Goal: Information Seeking & Learning: Learn about a topic

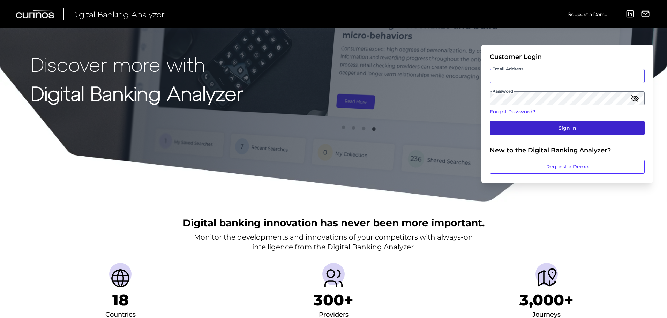
type input "[EMAIL_ADDRESS][PERSON_NAME][DOMAIN_NAME]"
click at [533, 130] on button "Sign In" at bounding box center [567, 128] width 155 height 14
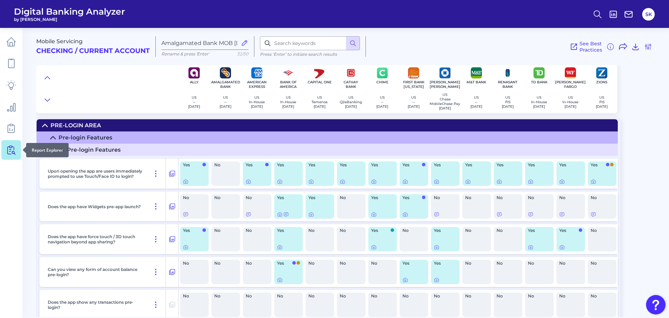
click at [13, 151] on icon at bounding box center [11, 150] width 10 height 10
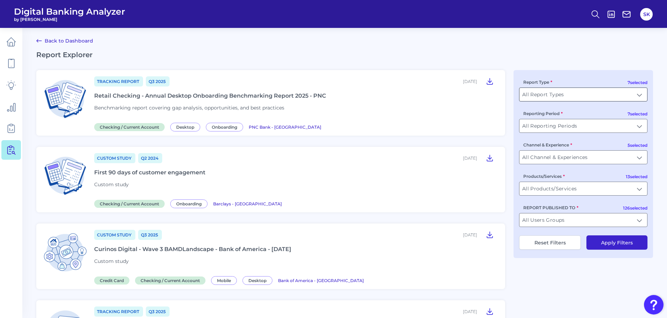
click at [586, 97] on input "All Report Types" at bounding box center [583, 94] width 128 height 13
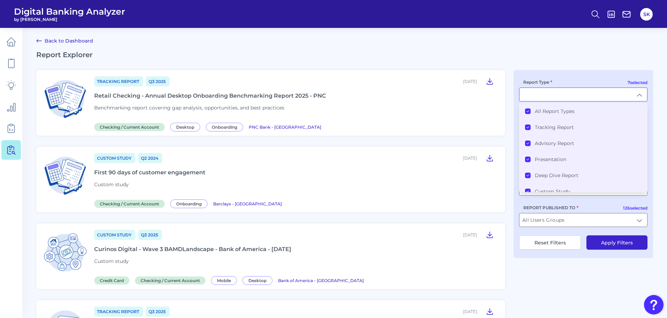
click at [586, 97] on input "Report Type" at bounding box center [583, 94] width 128 height 13
type input "All Report Types"
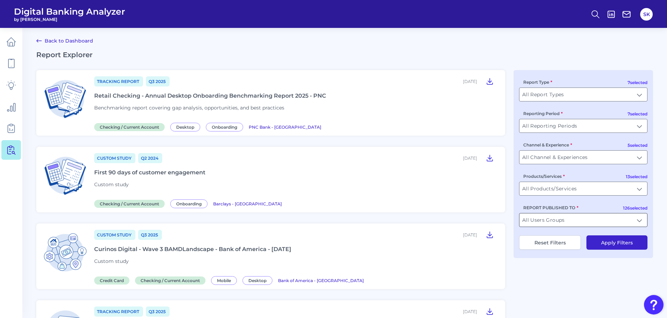
click at [568, 218] on input "All Users Groups" at bounding box center [583, 219] width 128 height 13
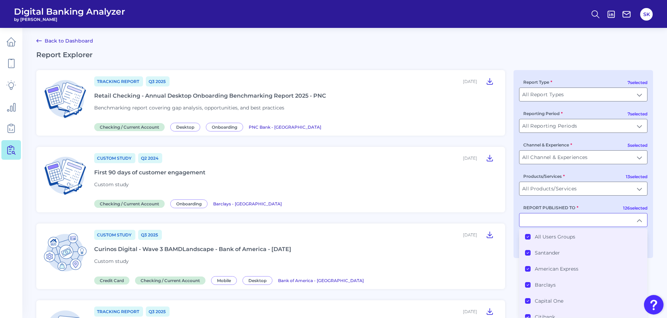
click at [525, 236] on Groups "All Users Groups" at bounding box center [528, 237] width 6 height 6
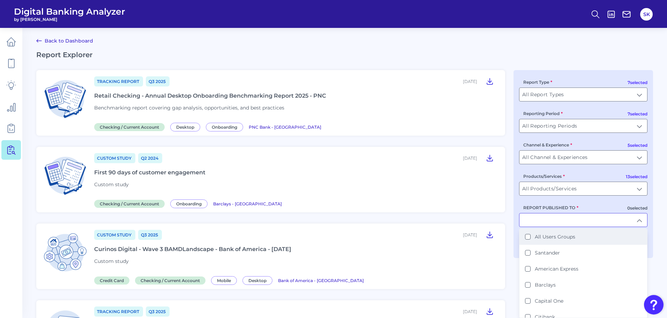
scroll to position [0, 0]
click at [541, 220] on input "REPORT PUBLISHED TO" at bounding box center [583, 219] width 128 height 13
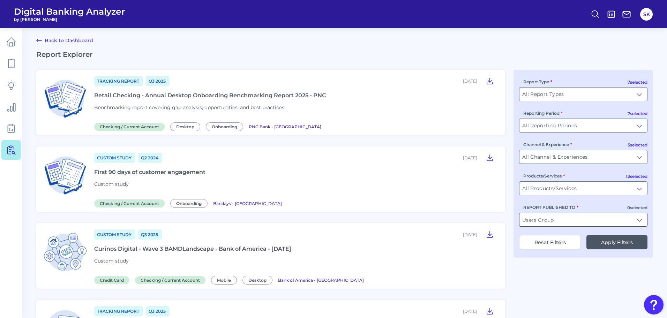
click at [541, 220] on input "REPORT PUBLISHED TO" at bounding box center [583, 219] width 128 height 13
click at [528, 237] on Fargo "[PERSON_NAME] Fargo" at bounding box center [528, 237] width 6 height 6
type input "[PERSON_NAME] Fargo"
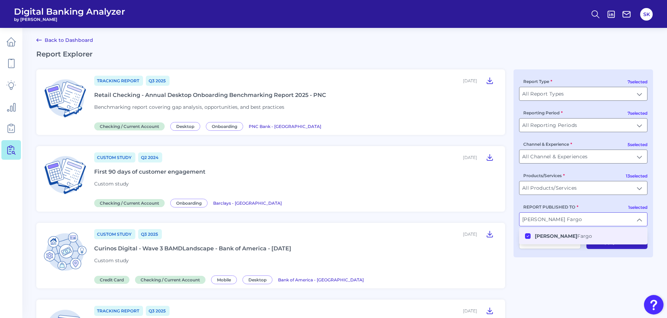
click at [605, 242] on button "Apply Filters" at bounding box center [616, 242] width 61 height 14
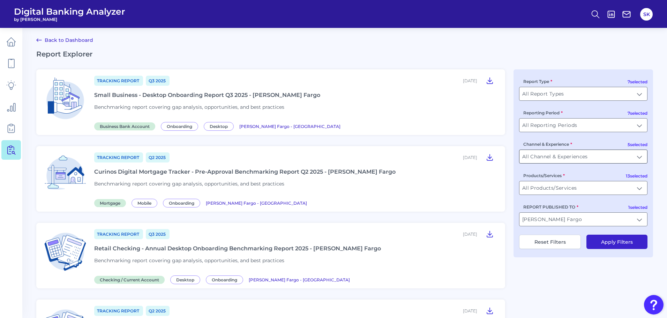
click at [573, 157] on input "All Channel & Experiences" at bounding box center [583, 156] width 128 height 13
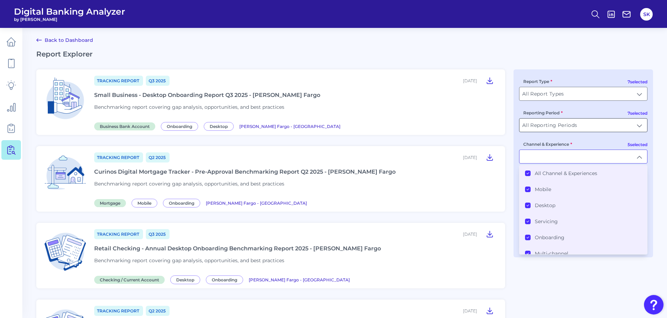
click at [543, 127] on input "All Reporting Periods" at bounding box center [583, 125] width 128 height 13
type input "All Channel & Experiences"
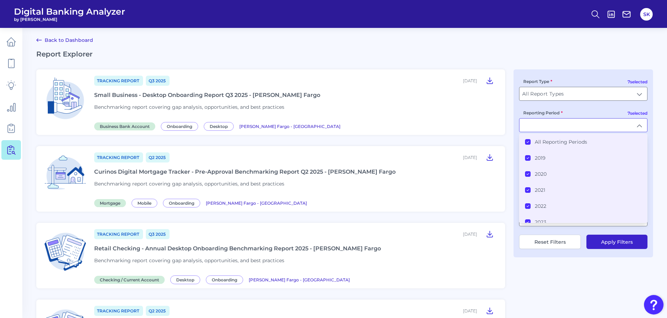
click at [519, 56] on h2 "Report Explorer" at bounding box center [344, 54] width 616 height 8
type input "All Reporting Periods"
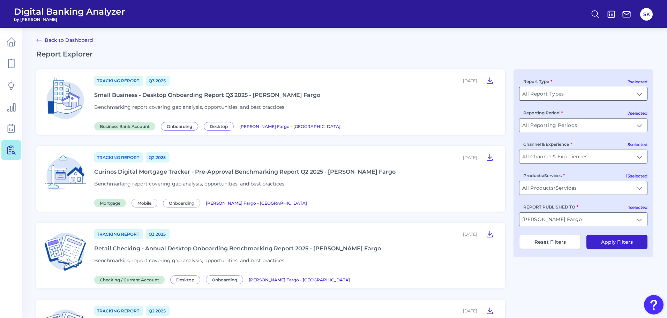
click at [544, 92] on input "All Report Types" at bounding box center [583, 93] width 128 height 13
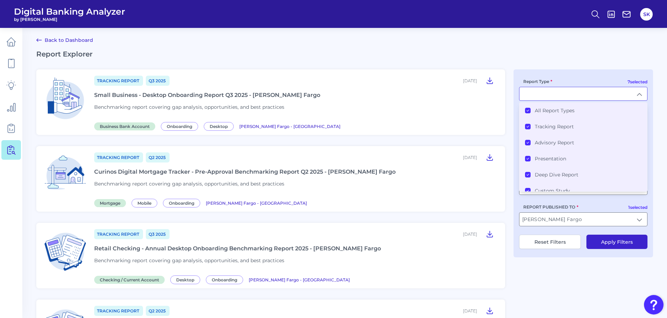
click at [527, 111] on icon at bounding box center [528, 110] width 2 height 1
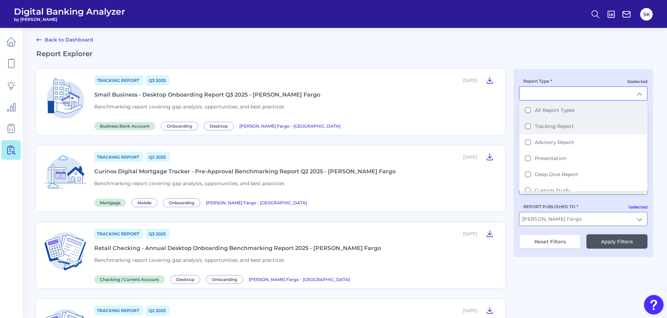
click at [527, 126] on Report "Tracking Report" at bounding box center [528, 126] width 6 height 6
type input "Tracking Report"
click at [544, 52] on h2 "Report Explorer" at bounding box center [344, 53] width 616 height 8
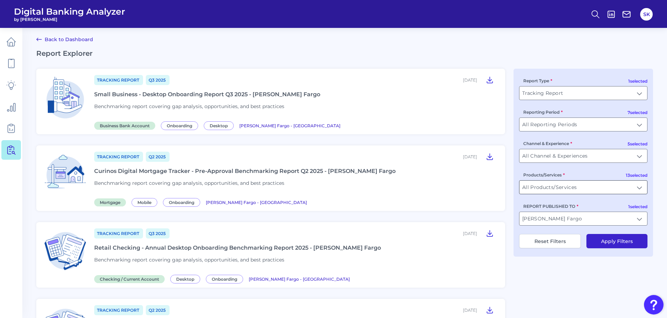
click at [543, 188] on input "All Products/Services" at bounding box center [583, 187] width 128 height 13
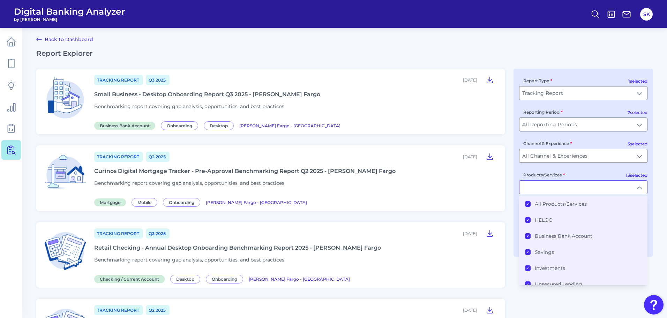
click at [528, 204] on icon at bounding box center [527, 203] width 3 height 3
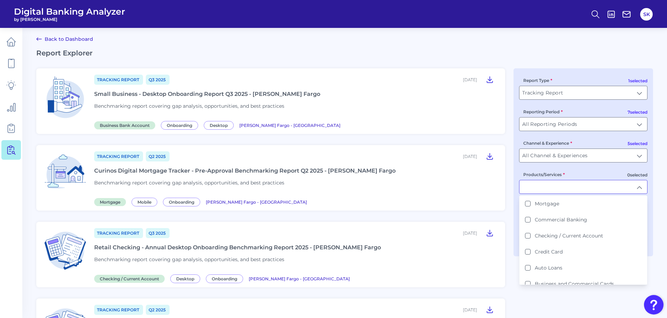
scroll to position [136, 0]
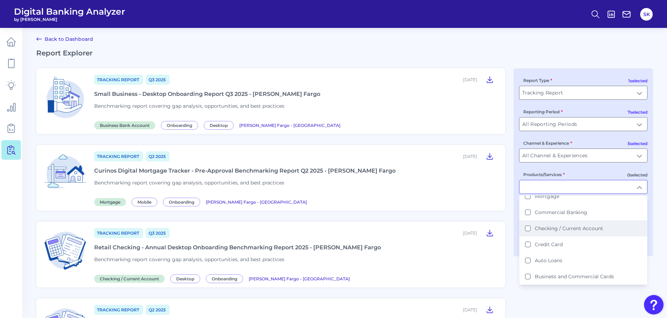
click at [529, 231] on div "Checking / Current Account" at bounding box center [564, 228] width 78 height 6
type input "Checking / Current Account"
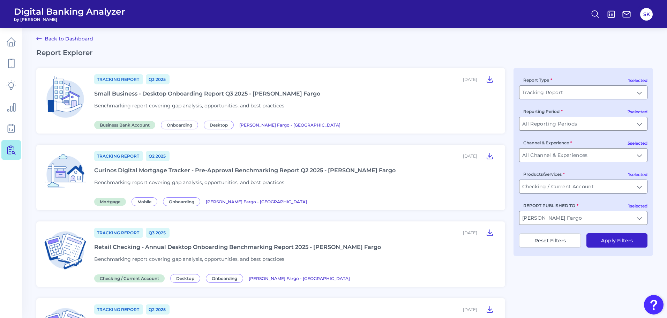
click at [550, 242] on button "Reset Filters" at bounding box center [550, 240] width 62 height 14
type input "All Report Types"
type input "All Products/Services"
type input "All Users Groups"
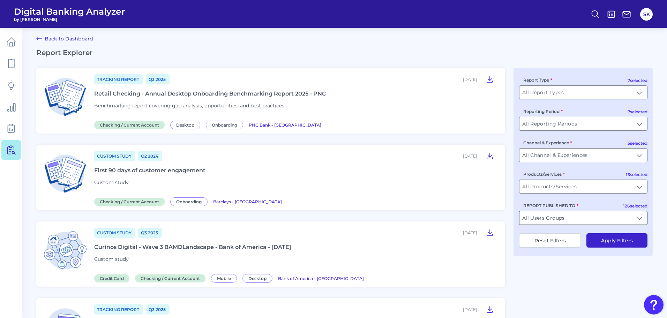
click at [605, 214] on input "All Users Groups" at bounding box center [583, 217] width 128 height 13
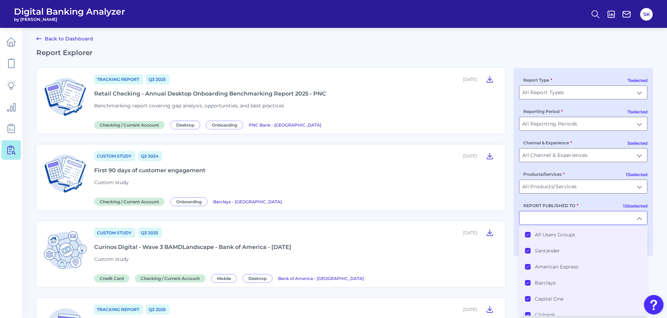
click at [529, 234] on icon at bounding box center [527, 234] width 3 height 3
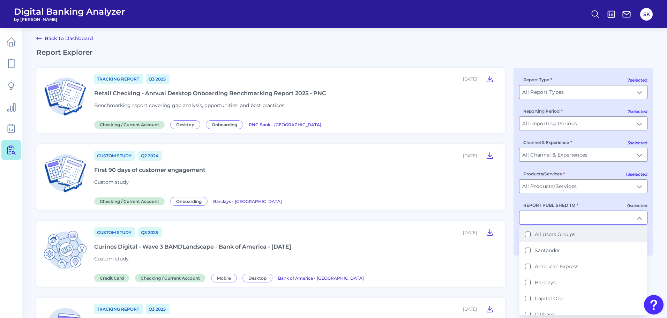
click at [537, 220] on input "REPORT PUBLISHED TO" at bounding box center [583, 217] width 128 height 13
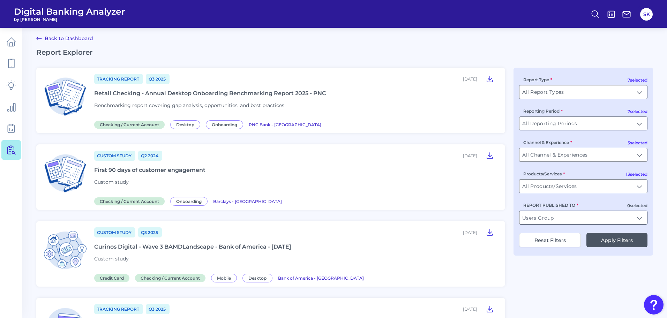
click at [551, 219] on input "REPORT PUBLISHED TO" at bounding box center [583, 217] width 128 height 13
click at [528, 232] on Fargo "[PERSON_NAME] Fargo" at bounding box center [528, 235] width 6 height 6
click at [555, 243] on button "Reset Filters" at bounding box center [550, 240] width 62 height 14
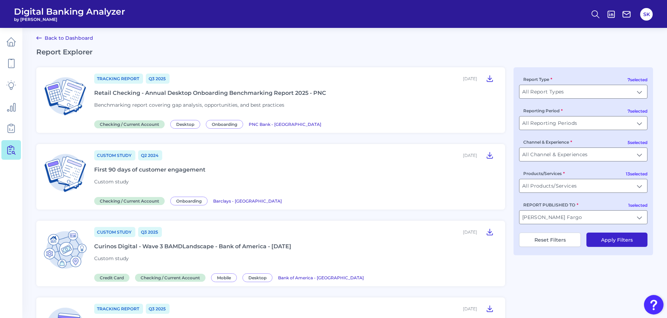
type input "All Users Groups"
click at [555, 215] on input "All Users Groups" at bounding box center [583, 217] width 128 height 13
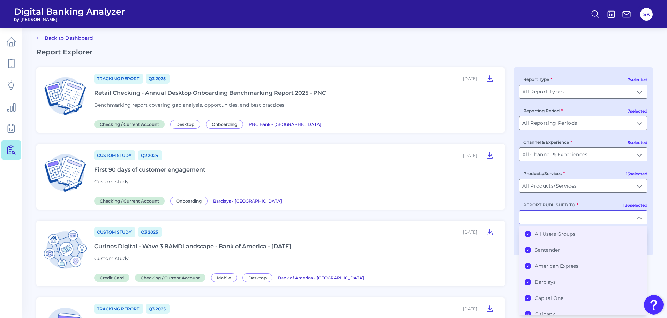
click at [528, 234] on icon at bounding box center [528, 233] width 2 height 1
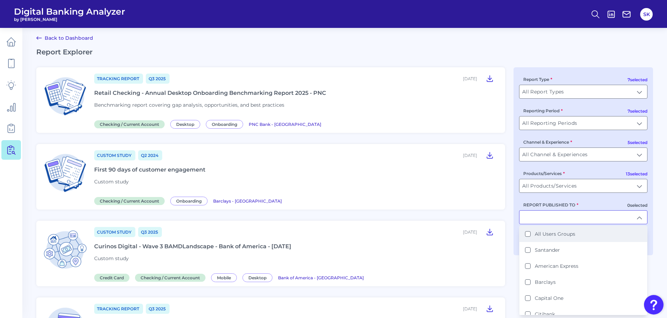
scroll to position [3, 0]
click at [538, 219] on input "REPORT PUBLISHED TO" at bounding box center [583, 216] width 128 height 13
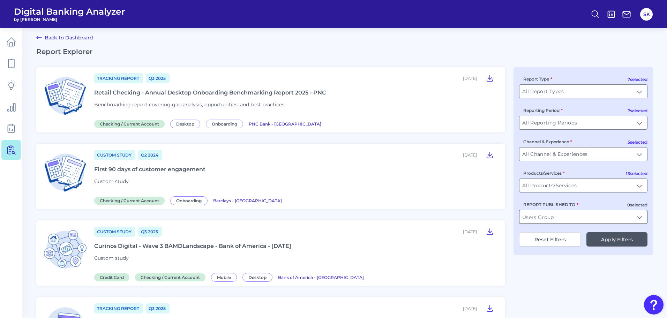
click at [569, 218] on input "REPORT PUBLISHED TO" at bounding box center [583, 216] width 128 height 13
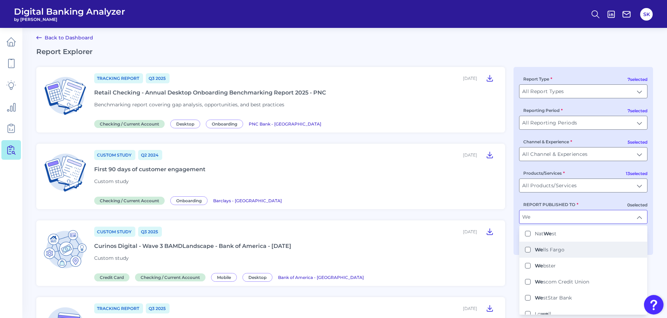
click at [529, 250] on Fargo "We lls Fargo" at bounding box center [528, 250] width 6 height 6
type input "[PERSON_NAME] Fargo"
click at [484, 270] on div "Custom Study Q3 [DATE], 2025 Curinos Digital - Wave 3 BAMDLandscape - Bank of A…" at bounding box center [295, 253] width 402 height 54
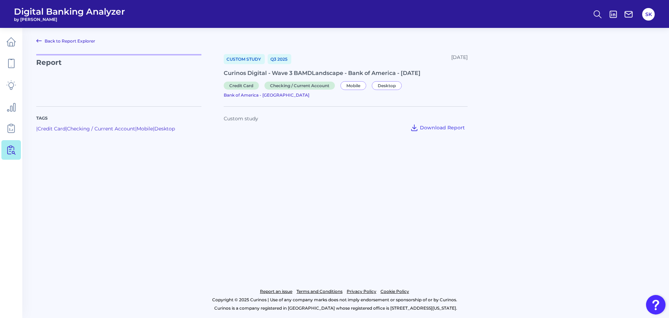
click at [38, 41] on icon at bounding box center [39, 40] width 5 height 3
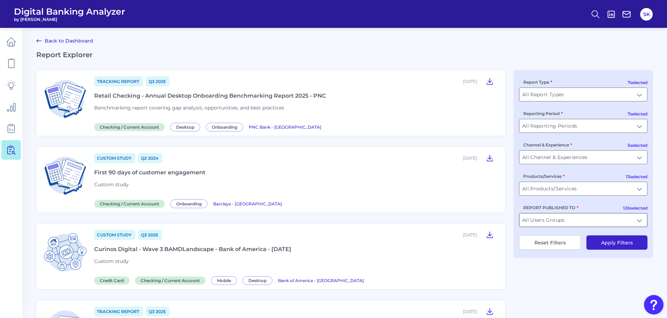
click at [613, 220] on input "All Users Groups" at bounding box center [583, 219] width 128 height 13
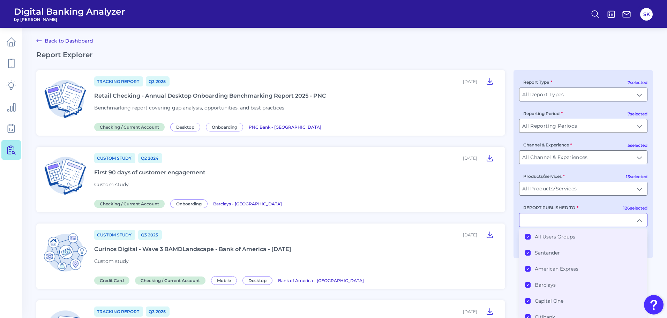
click at [525, 235] on Groups "All Users Groups" at bounding box center [528, 237] width 6 height 6
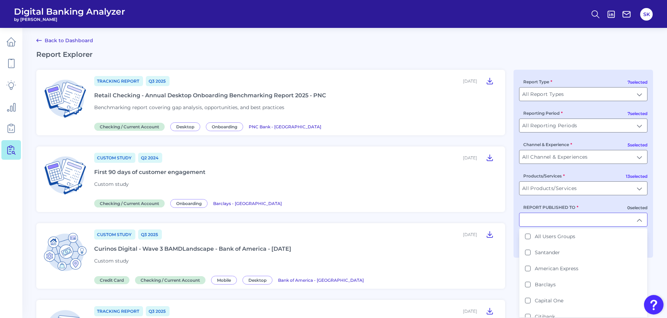
click at [533, 220] on input "REPORT PUBLISHED TO" at bounding box center [583, 219] width 128 height 13
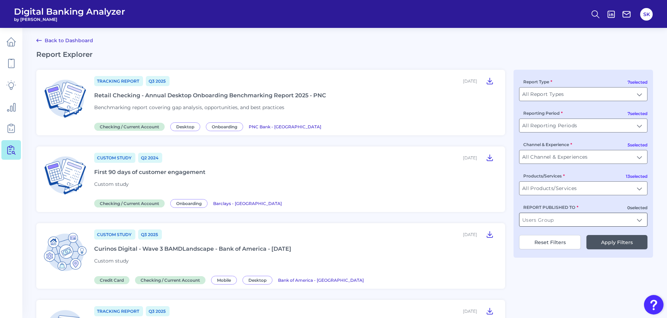
click at [533, 220] on input "REPORT PUBLISHED TO" at bounding box center [583, 219] width 128 height 13
click at [530, 235] on Fargo "[PERSON_NAME] Fargo" at bounding box center [528, 237] width 6 height 6
type input "[PERSON_NAME] Fargo"
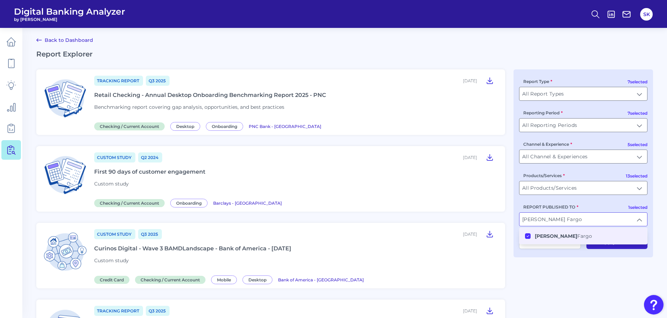
click at [560, 226] on div "[PERSON_NAME] Fargo [PERSON_NAME] Fargo" at bounding box center [583, 219] width 128 height 14
click at [567, 220] on input "[PERSON_NAME] Fargo" at bounding box center [583, 219] width 128 height 13
click at [528, 237] on Bank "[DATE] n Bank" at bounding box center [528, 236] width 6 height 6
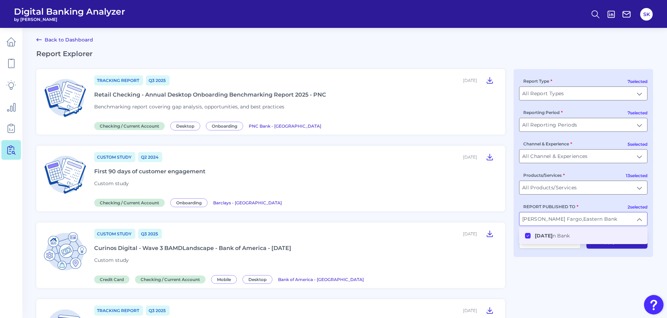
click at [598, 244] on button "Apply Filters" at bounding box center [616, 241] width 61 height 14
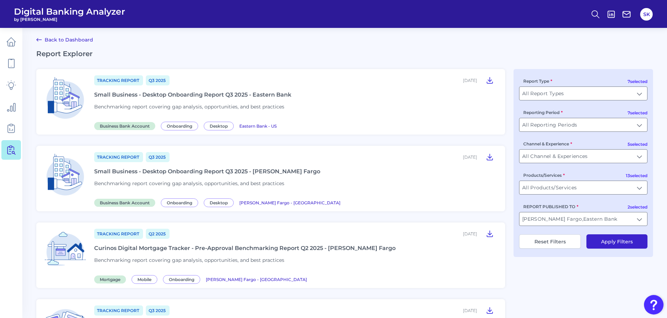
click at [556, 244] on button "Reset Filters" at bounding box center [550, 241] width 62 height 14
type input "All Users Groups"
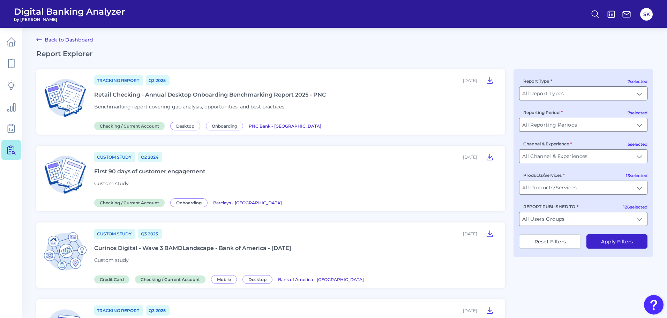
click at [566, 97] on input "All Report Types" at bounding box center [583, 93] width 128 height 13
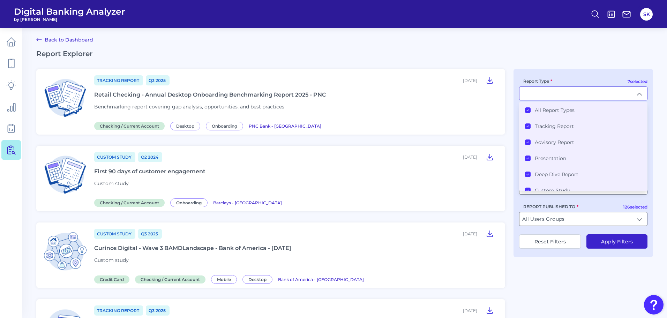
click at [566, 97] on input "Report Type" at bounding box center [583, 93] width 128 height 13
type input "All Report Types"
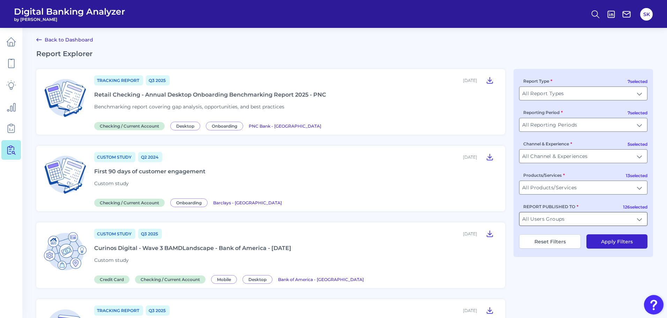
click at [562, 218] on input "All Users Groups" at bounding box center [583, 218] width 128 height 13
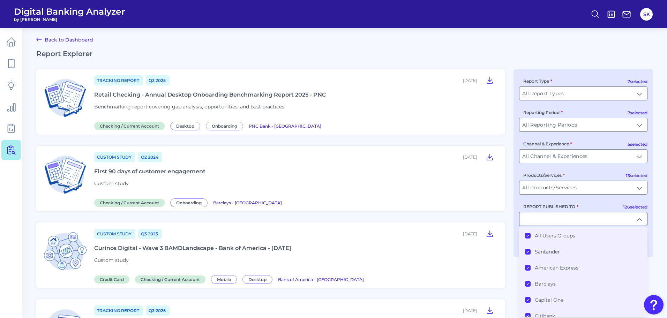
click at [527, 234] on icon at bounding box center [527, 235] width 3 height 3
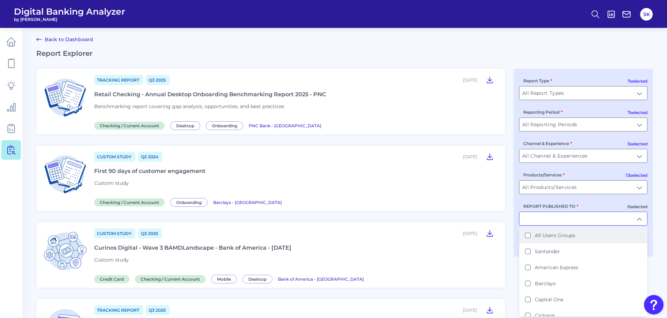
click at [536, 220] on input "REPORT PUBLISHED TO" at bounding box center [583, 218] width 128 height 13
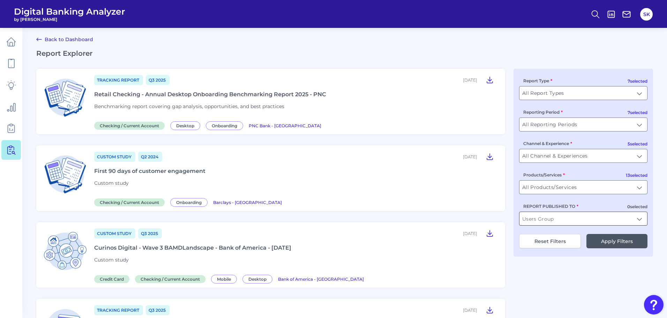
click at [536, 220] on input "REPORT PUBLISHED TO" at bounding box center [583, 218] width 128 height 13
click at [526, 235] on Fargo "[PERSON_NAME] Fargo" at bounding box center [528, 236] width 6 height 6
type input "[PERSON_NAME] Fargo"
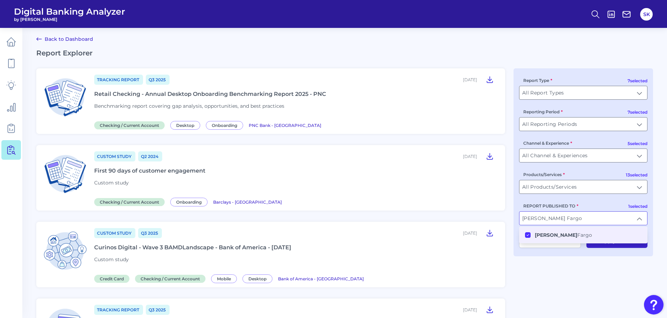
click at [550, 159] on input "All Channel & Experiences" at bounding box center [583, 155] width 128 height 13
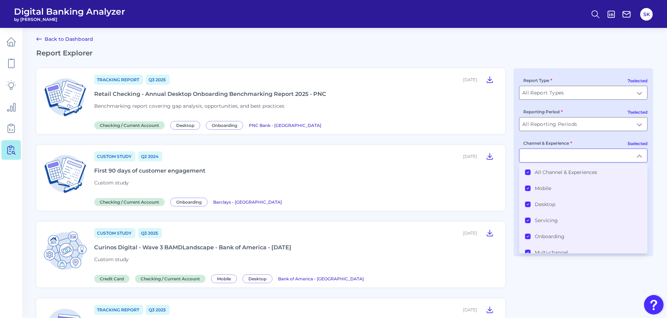
click at [529, 172] on Experiences "All Channel & Experiences" at bounding box center [528, 172] width 6 height 6
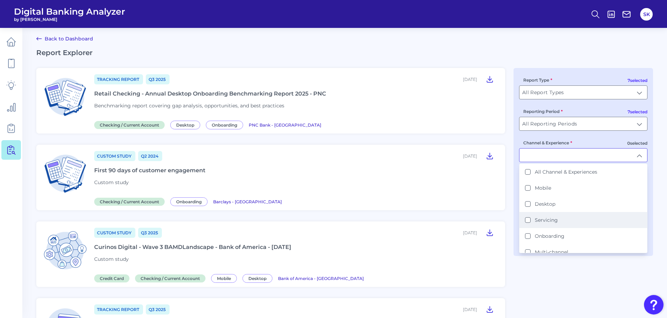
scroll to position [7, 0]
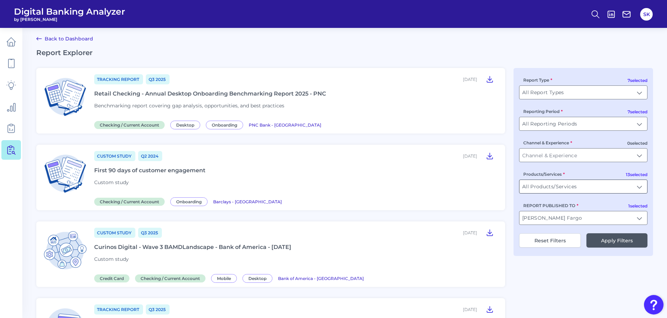
click at [559, 187] on input "All Products/Services" at bounding box center [583, 186] width 128 height 13
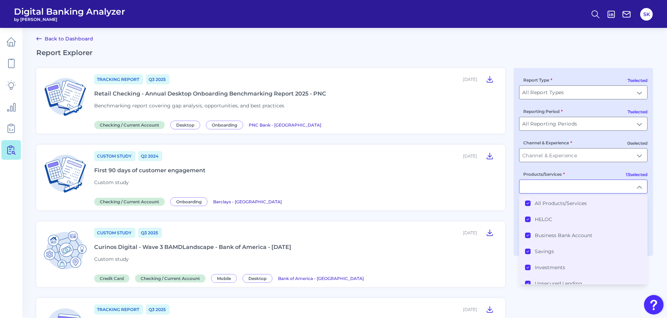
click at [528, 202] on icon at bounding box center [527, 203] width 3 height 3
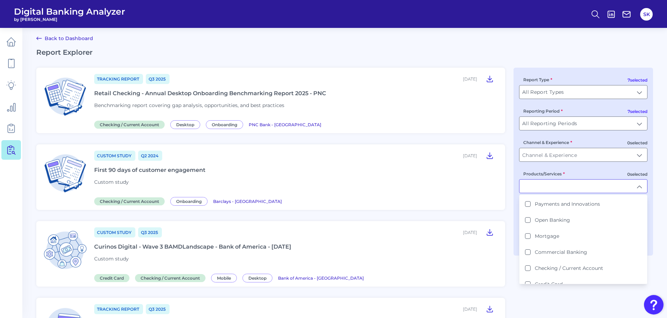
scroll to position [96, 0]
click at [530, 266] on div "Checking / Current Account" at bounding box center [564, 268] width 78 height 6
type input "Checking / Current Account"
click at [503, 267] on article "Custom Study Q3 [DATE], 2025 Curinos Digital - Wave 3 BAMDLandscape - Bank of A…" at bounding box center [270, 254] width 469 height 66
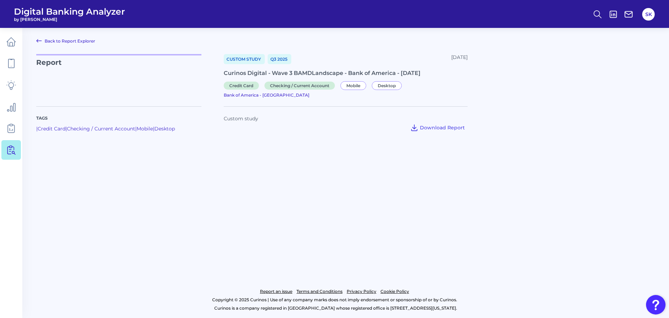
click at [41, 40] on icon at bounding box center [39, 41] width 8 height 8
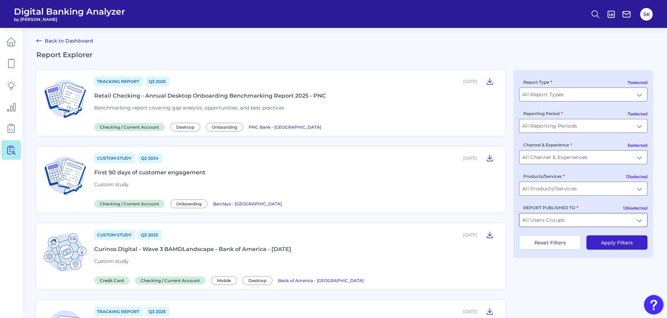
click at [580, 213] on input "All Users Groups" at bounding box center [583, 219] width 128 height 13
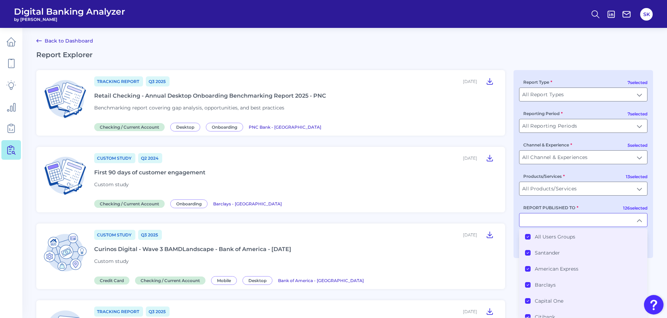
click at [528, 236] on icon at bounding box center [527, 236] width 3 height 3
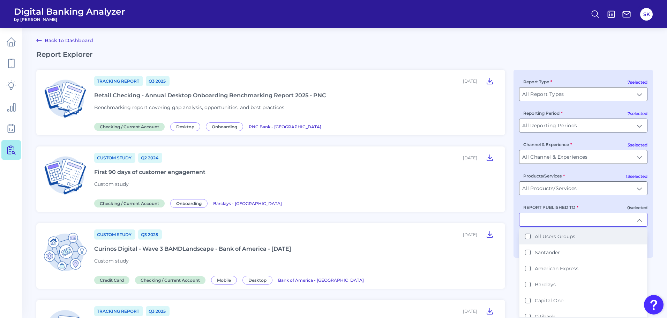
click at [545, 221] on input "REPORT PUBLISHED TO" at bounding box center [583, 219] width 128 height 13
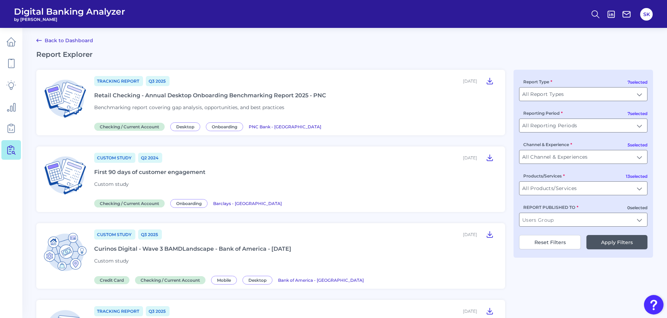
click at [555, 223] on input "REPORT PUBLISHED TO" at bounding box center [583, 219] width 128 height 13
click at [544, 236] on b "[PERSON_NAME]" at bounding box center [556, 236] width 43 height 6
type input "[PERSON_NAME] Fargo"
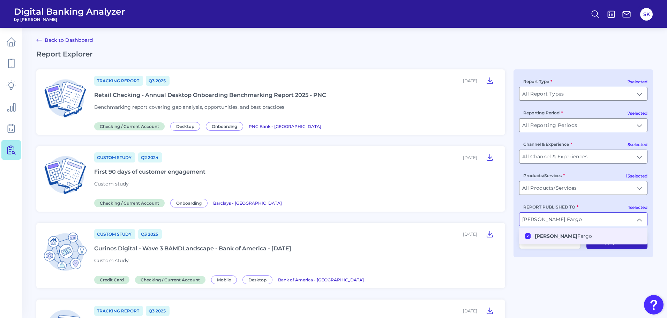
click at [571, 218] on input "[PERSON_NAME] Fargo" at bounding box center [583, 219] width 128 height 13
click at [548, 236] on b "Eastern" at bounding box center [545, 236] width 20 height 6
type input "[PERSON_NAME] Fargo, Eastern Bank"
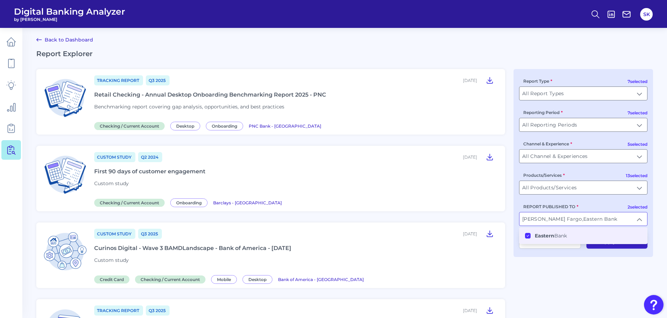
click at [555, 188] on input "All Products/Services" at bounding box center [583, 187] width 128 height 13
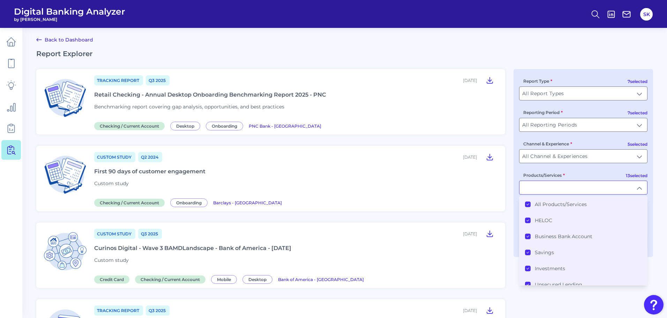
click at [530, 205] on Products\/Services "All Products/Services" at bounding box center [528, 205] width 6 height 6
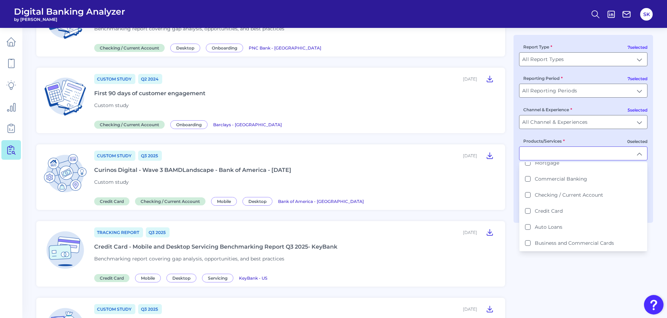
scroll to position [80, 0]
click at [528, 197] on Account "Checking / Current Account" at bounding box center [528, 195] width 6 height 6
type input "Checking / Current Account"
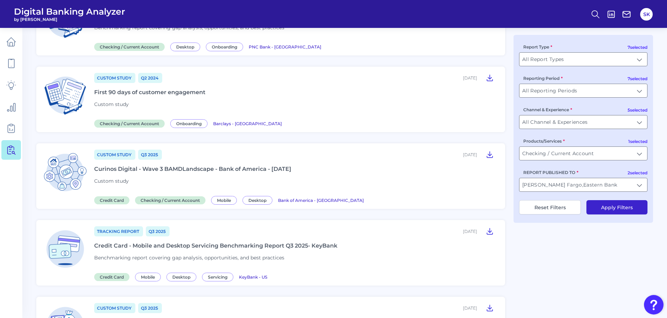
click at [604, 211] on button "Apply Filters" at bounding box center [616, 207] width 61 height 14
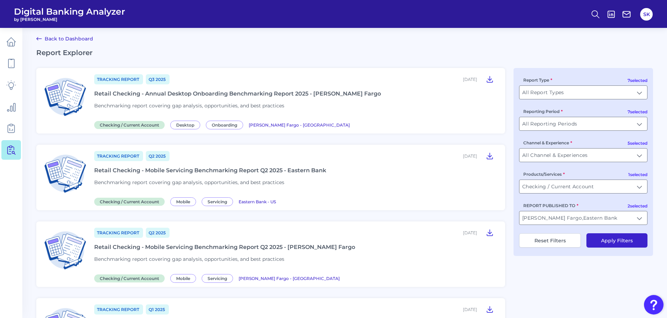
scroll to position [2, 0]
